Goal: Find specific page/section: Find specific page/section

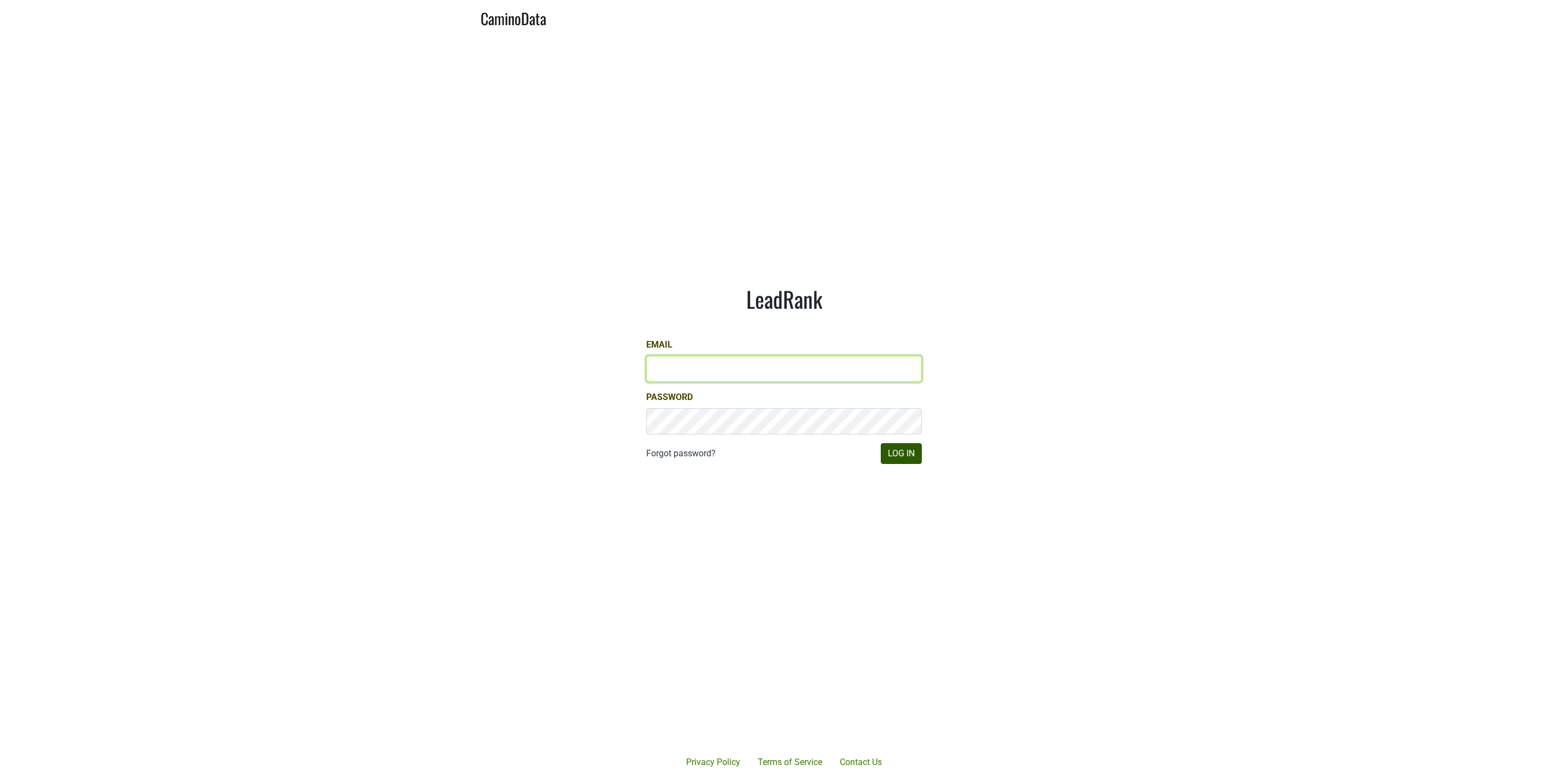
type input "JRANCE@REALMCELLARS.COM"
click at [907, 457] on button "Log In" at bounding box center [901, 454] width 41 height 21
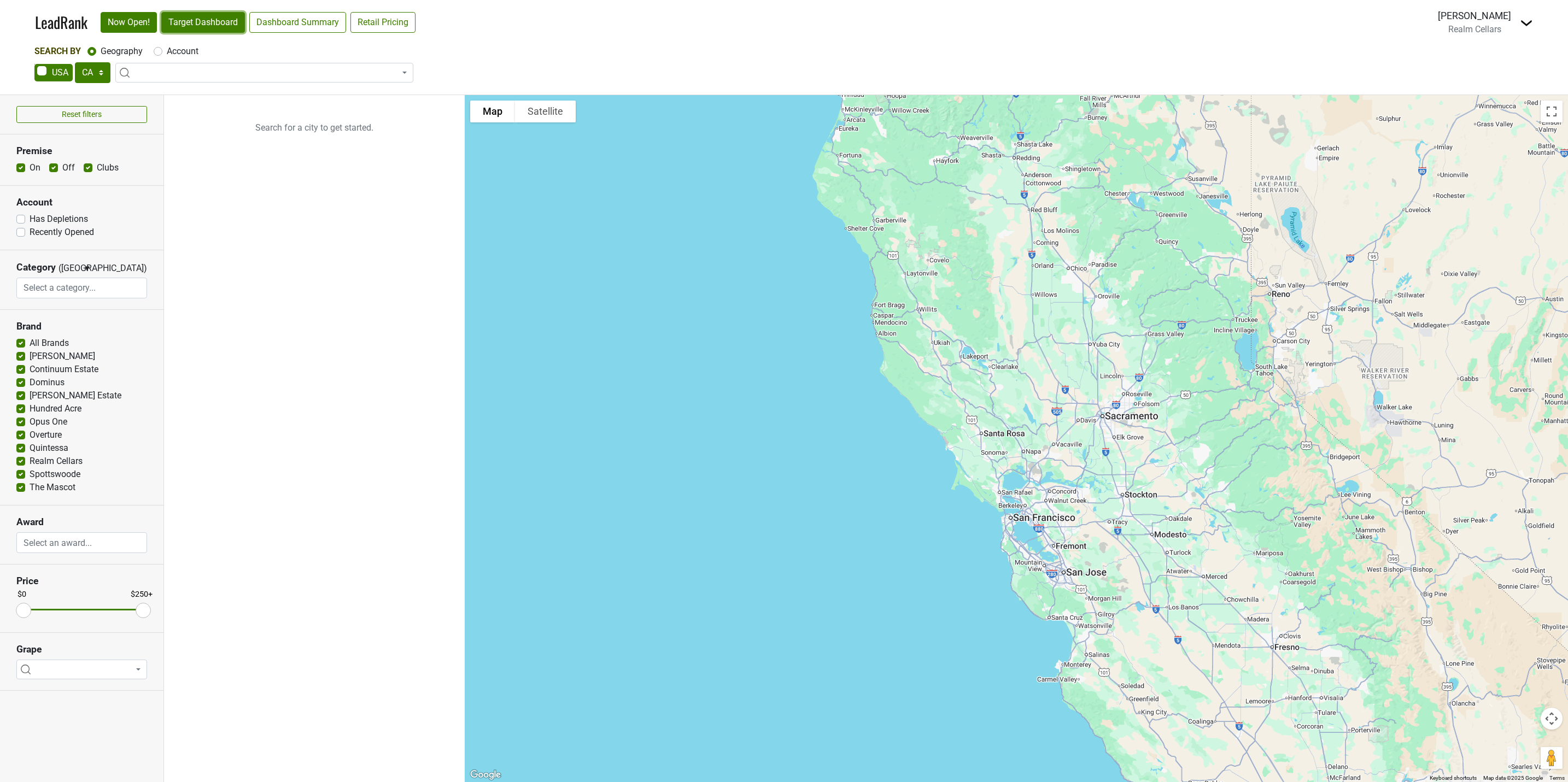
click at [193, 18] on link "Target Dashboard" at bounding box center [203, 23] width 84 height 21
click at [103, 73] on select "AK AL AR AZ CA CO CT DC DE FL GA HI IA ID IL IN KS KY LA MA MD ME MI MN MO MS M…" at bounding box center [93, 73] width 35 height 21
click at [75, 62] on select "AK AL AR AZ CA CO CT DC DE FL GA HI IA ID IL IN KS KY LA MA MD ME MI MN MO MS M…" at bounding box center [93, 73] width 35 height 21
click at [204, 15] on link "Target Dashboard" at bounding box center [203, 23] width 84 height 21
click at [106, 69] on select "AK AL AR AZ CA CO CT DC DE FL GA HI IA ID IL IN KS KY LA MA MD ME MI MN MO MS M…" at bounding box center [93, 73] width 35 height 21
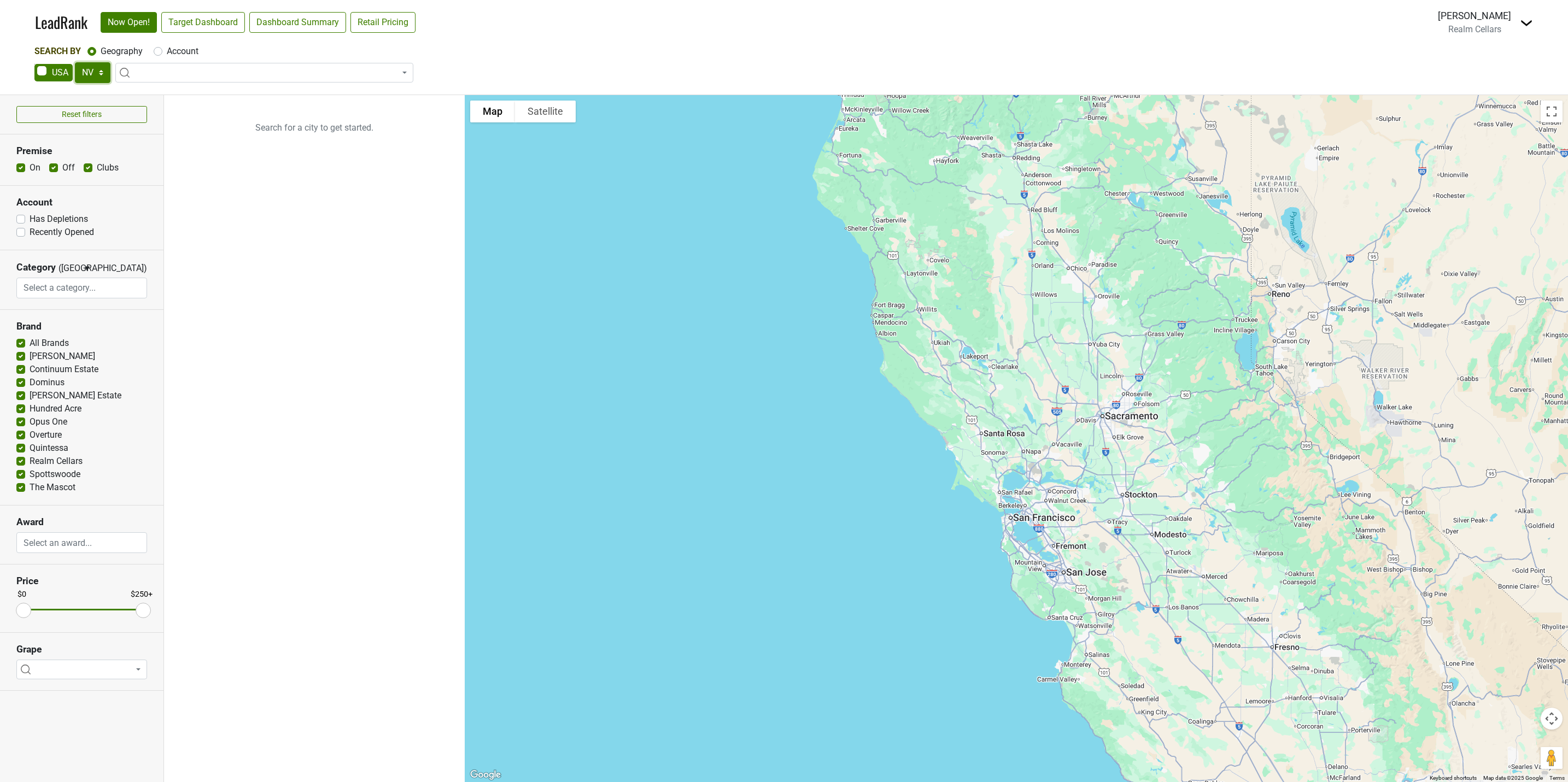
select select "FL"
click at [75, 62] on select "AK AL AR AZ CA CO CT DC DE FL GA HI IA ID IL IN KS KY LA MA MD ME MI MN MO MS M…" at bounding box center [93, 73] width 35 height 21
click at [201, 21] on link "Target Dashboard" at bounding box center [203, 23] width 84 height 21
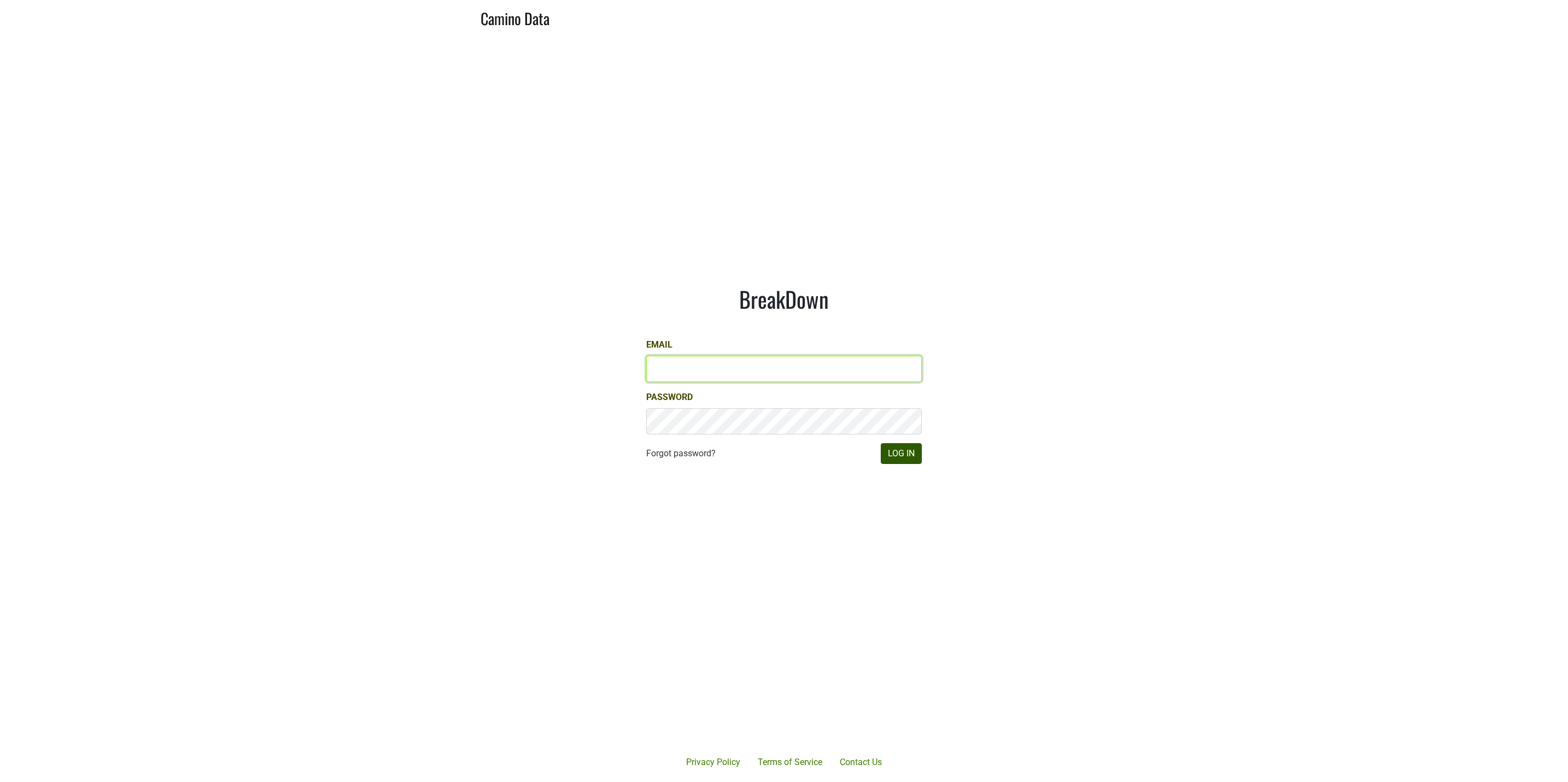
type input "[EMAIL_ADDRESS][DOMAIN_NAME]"
click at [903, 453] on button "Log In" at bounding box center [901, 454] width 41 height 21
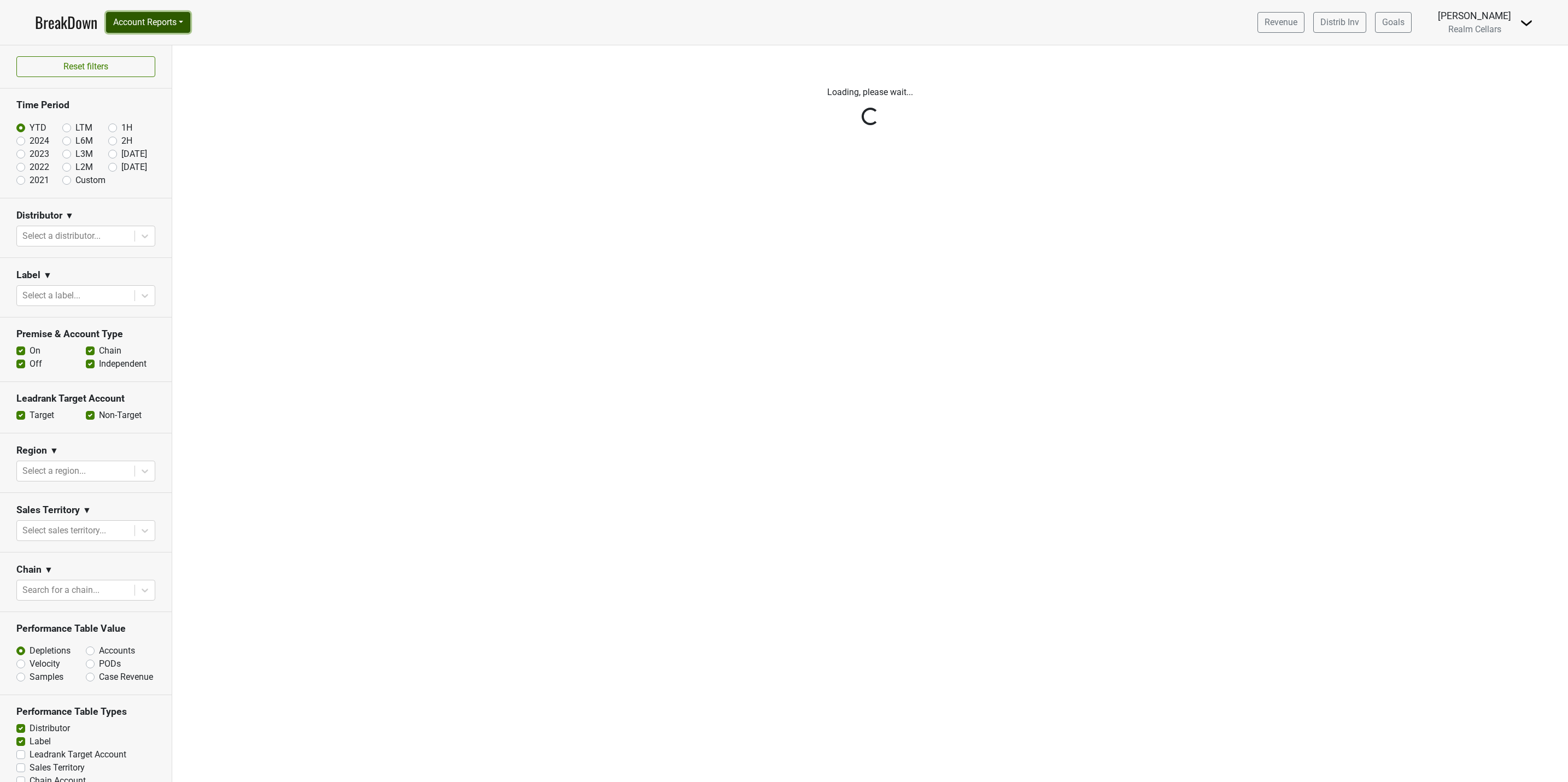
click at [146, 21] on button "Account Reports" at bounding box center [148, 23] width 84 height 21
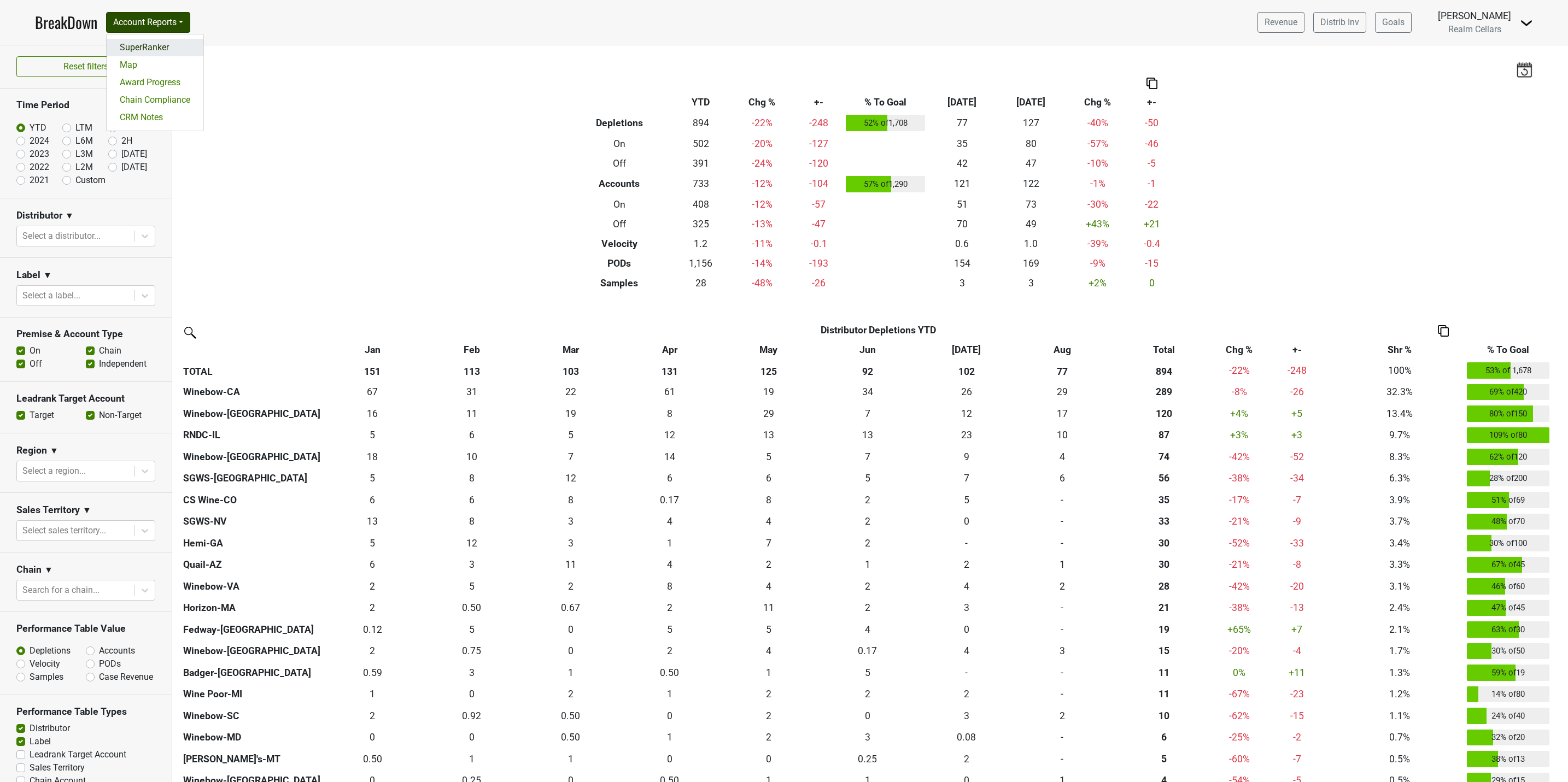
click at [148, 44] on link "SuperRanker" at bounding box center [155, 48] width 97 height 18
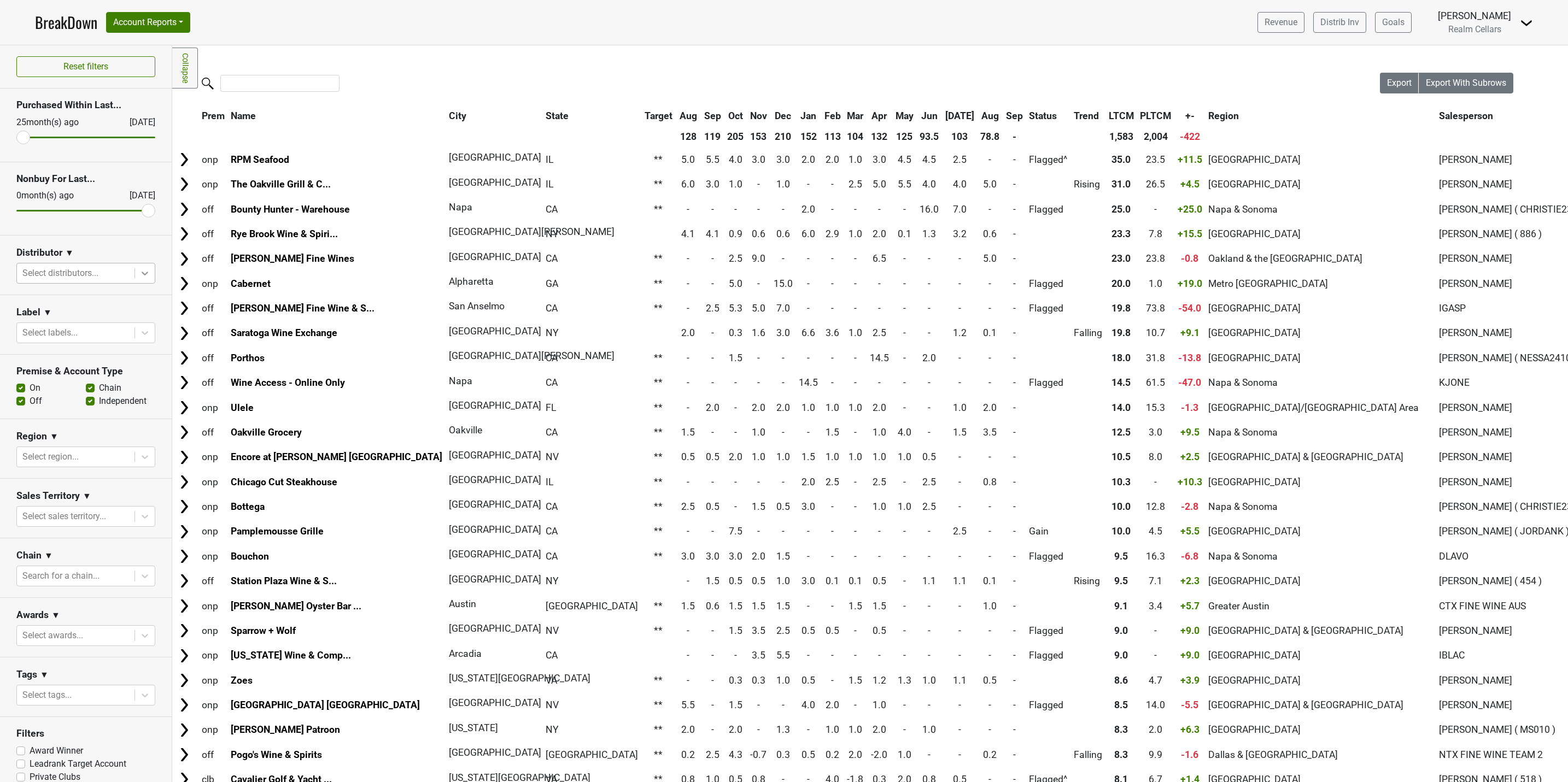
click at [138, 274] on div at bounding box center [144, 273] width 19 height 19
click at [63, 384] on div "Winebow-CA" at bounding box center [79, 394] width 127 height 22
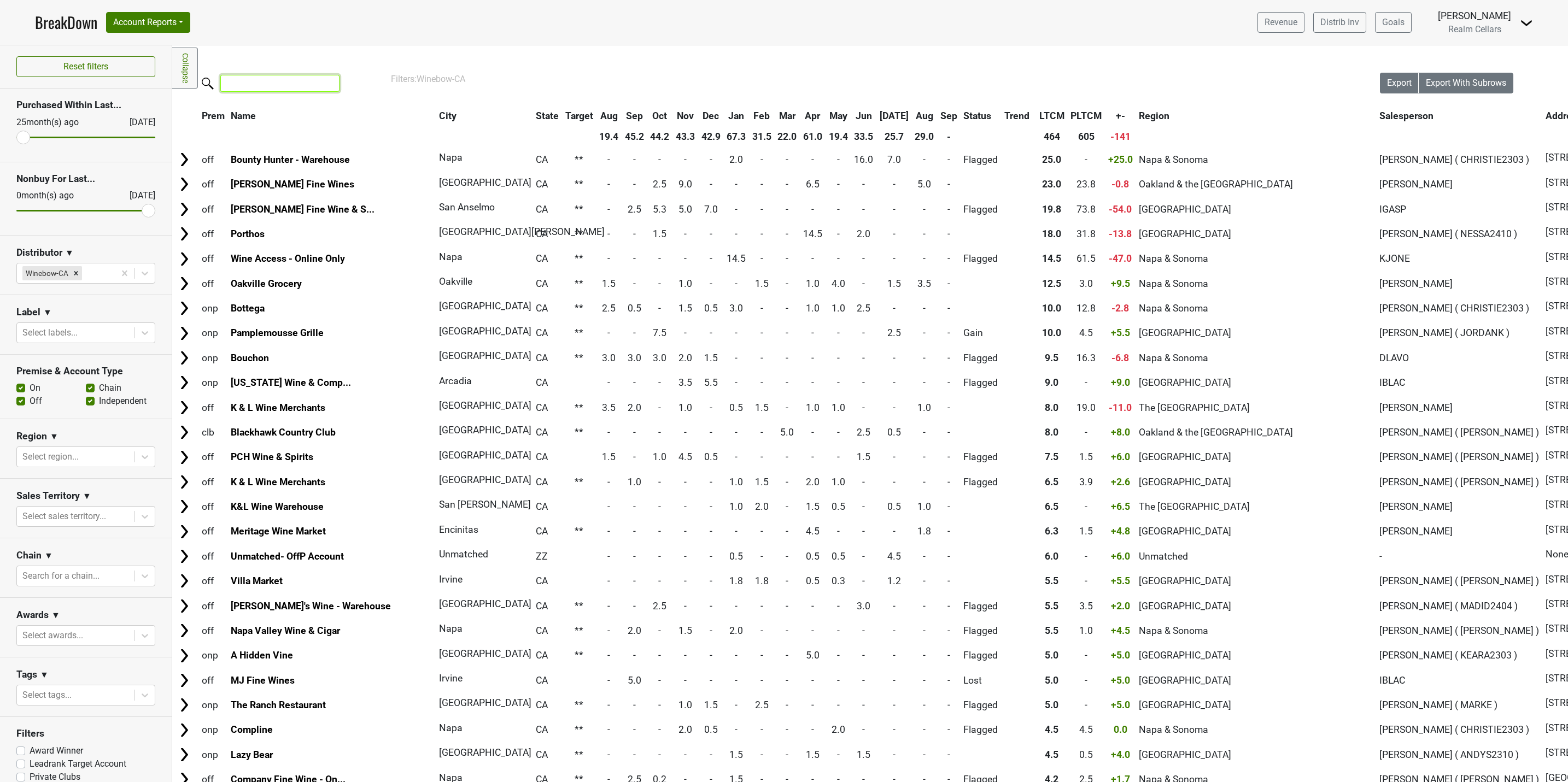
click at [261, 85] on input "search" at bounding box center [280, 83] width 119 height 17
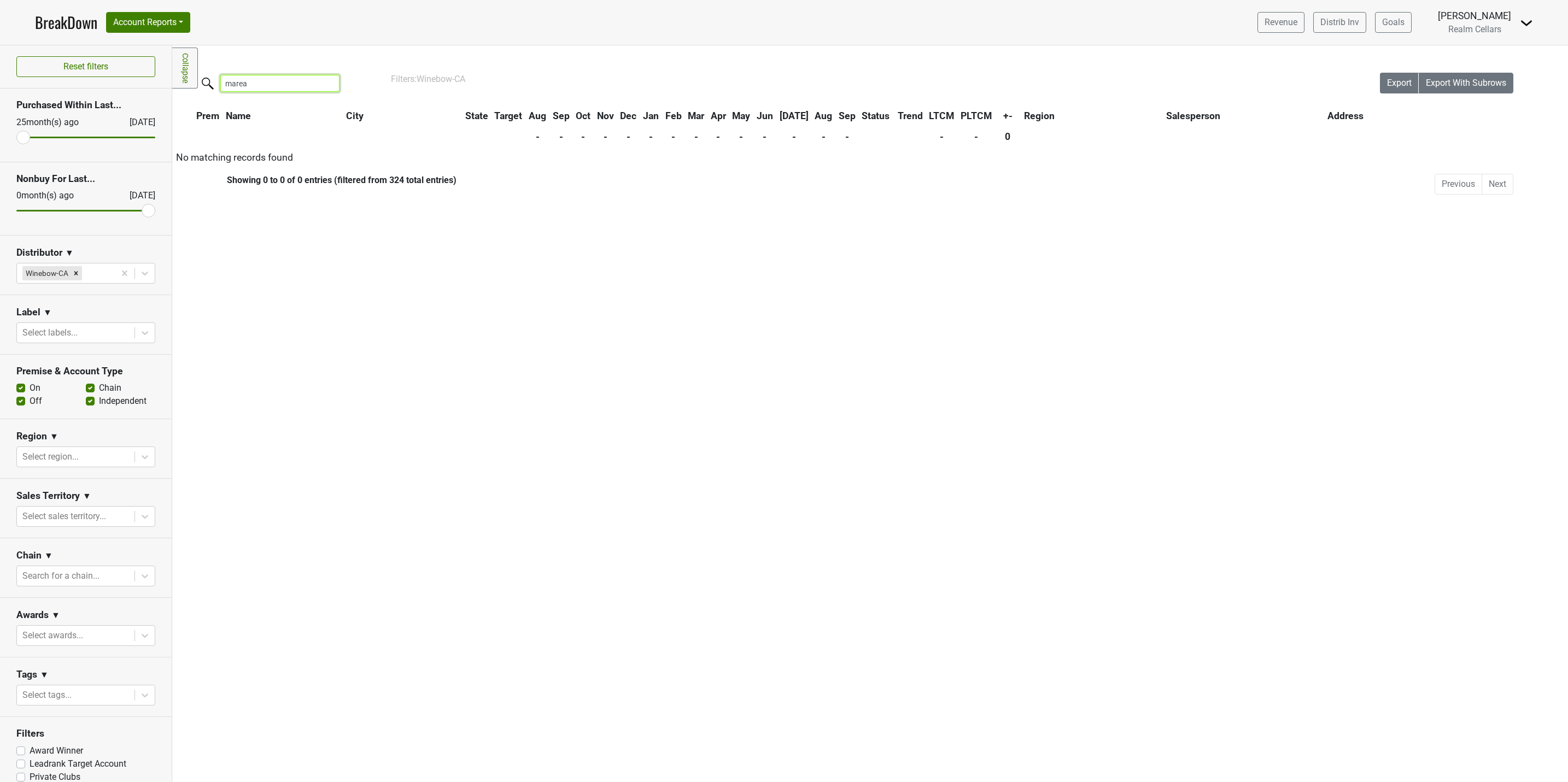
type input "marea"
click at [333, 85] on input "marea" at bounding box center [280, 83] width 119 height 17
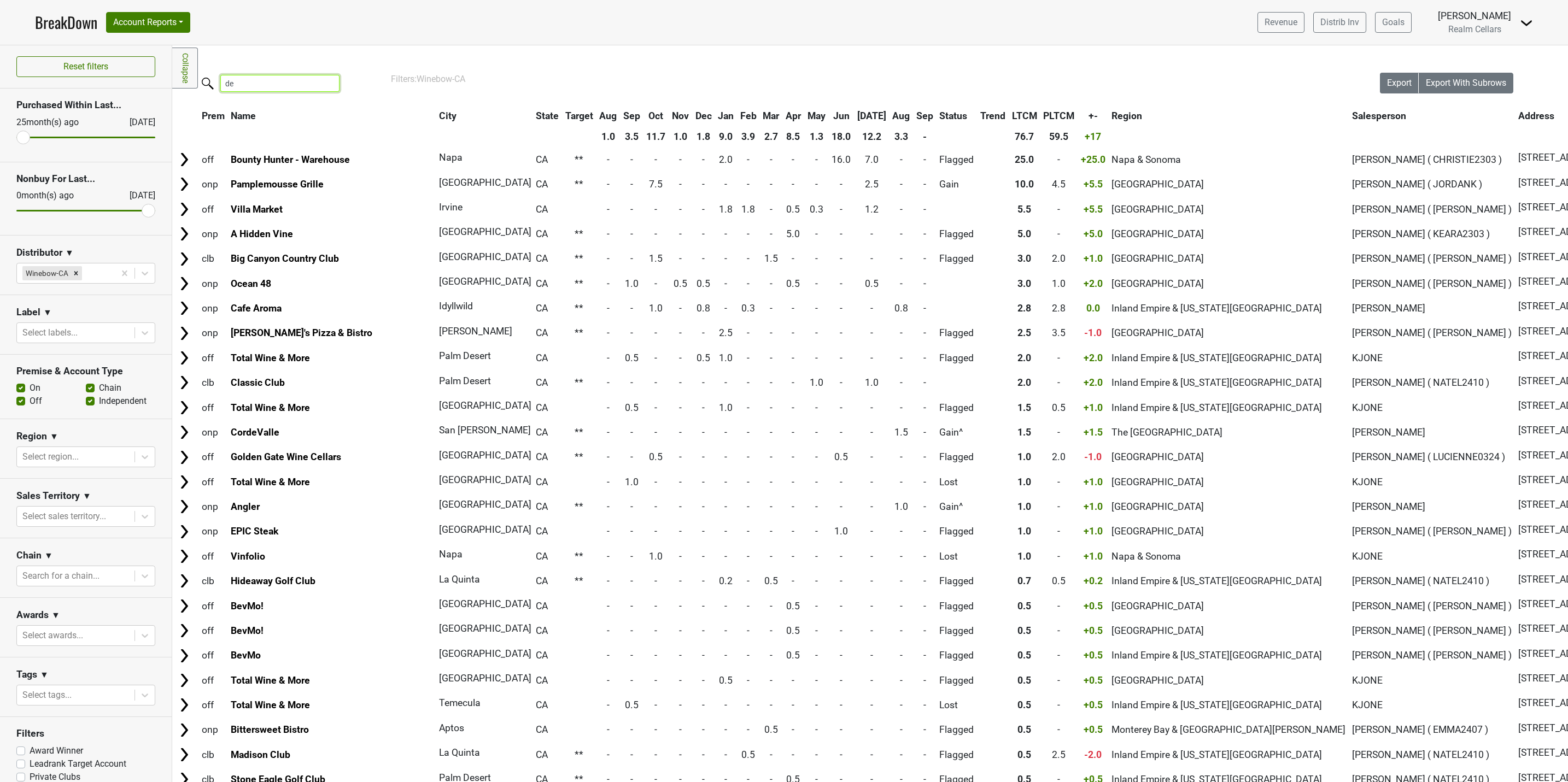
type input "d"
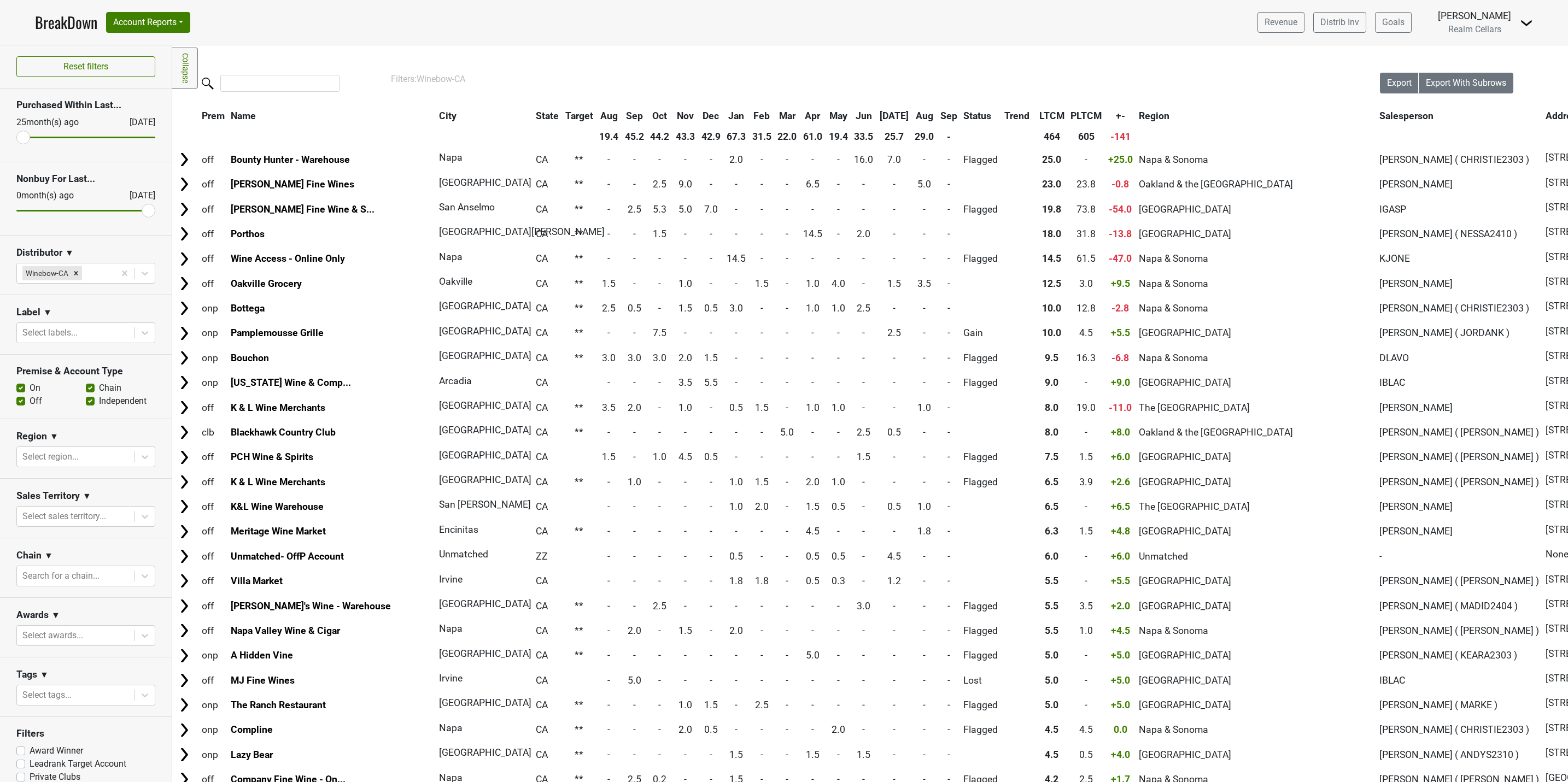
click at [30, 404] on label "Off" at bounding box center [36, 401] width 13 height 13
click at [19, 404] on input "Off" at bounding box center [20, 400] width 9 height 11
checkbox input "false"
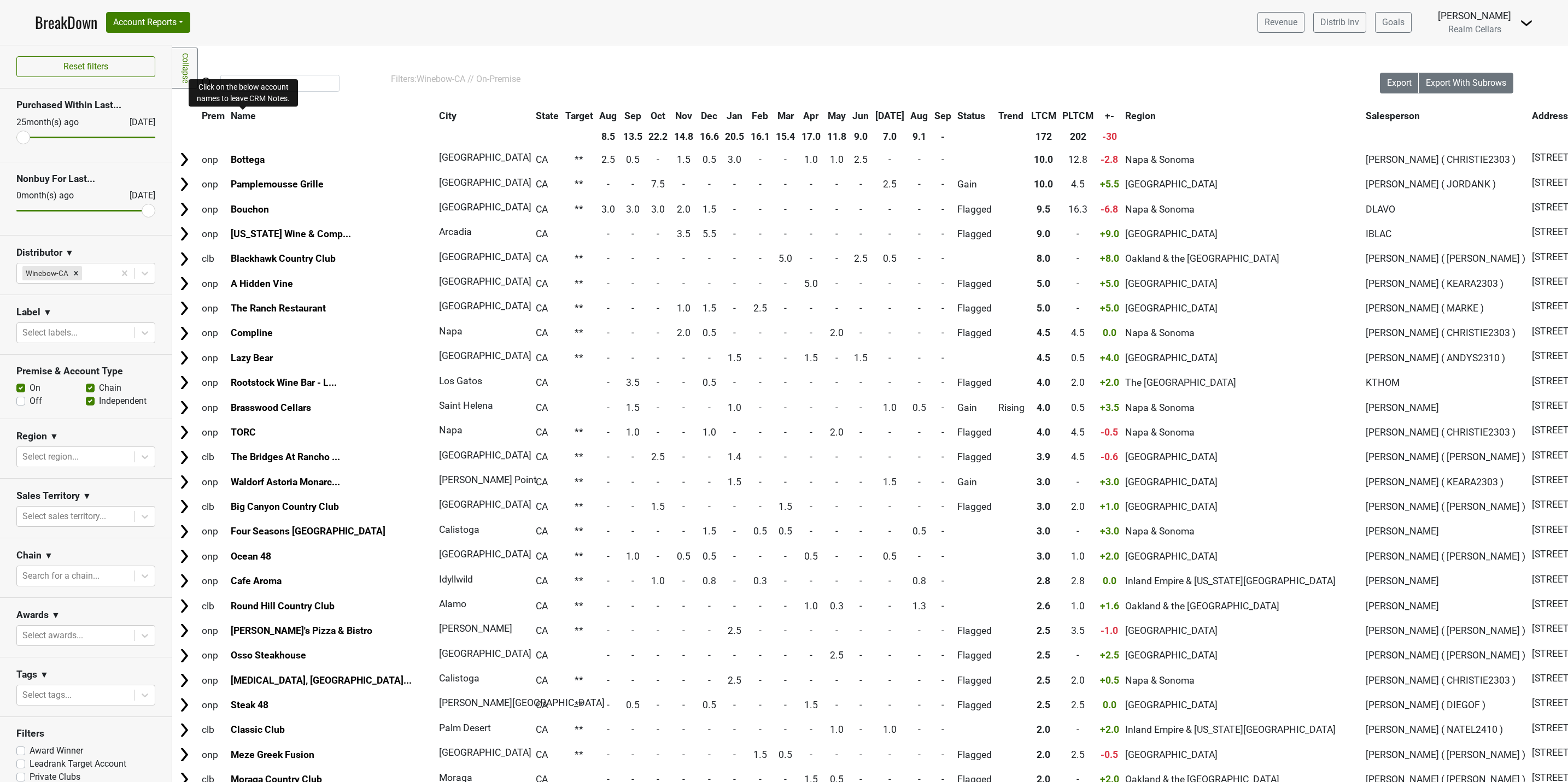
click at [244, 118] on span "Name" at bounding box center [243, 116] width 25 height 11
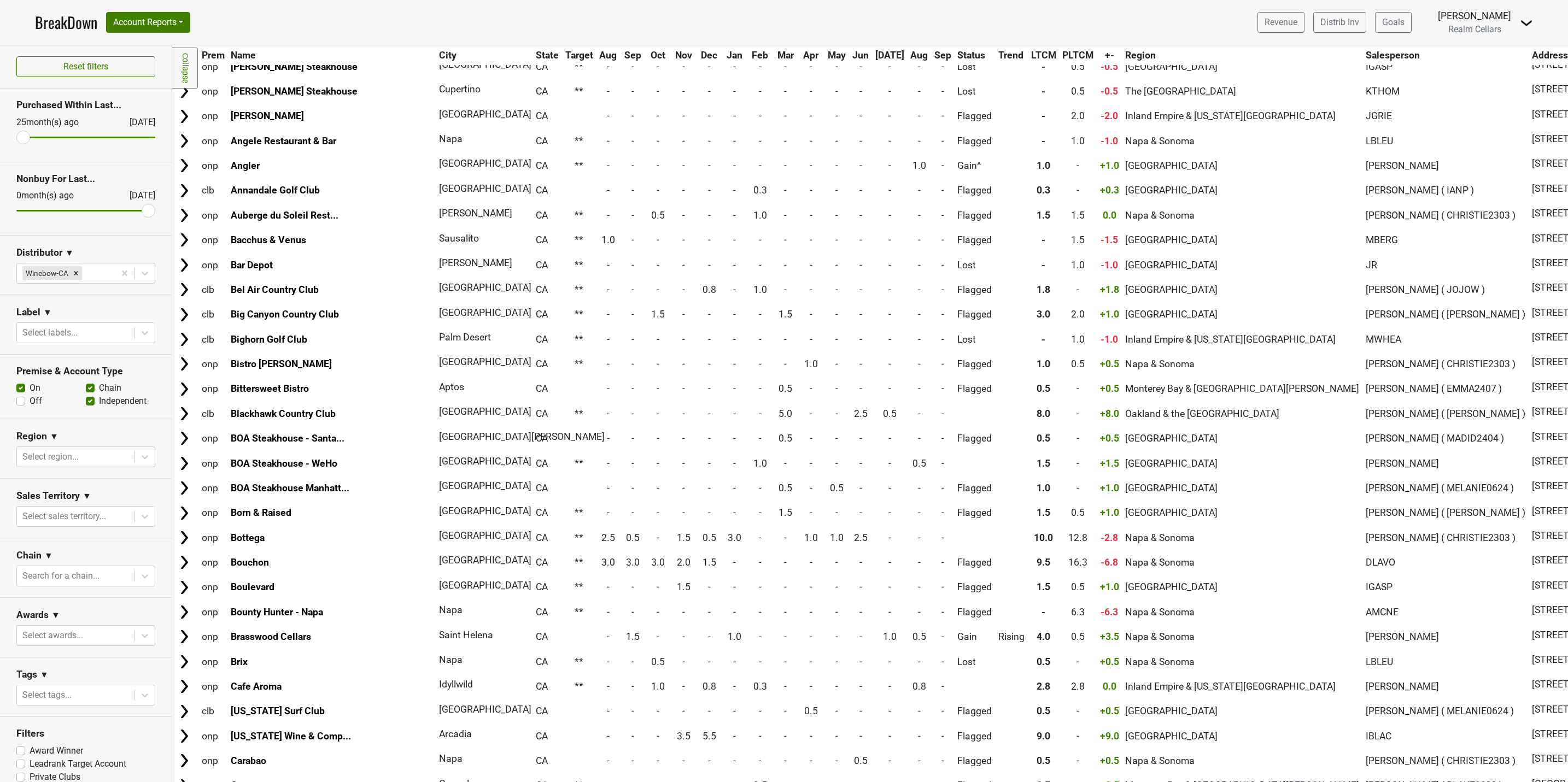
scroll to position [0, 0]
